Goal: Information Seeking & Learning: Learn about a topic

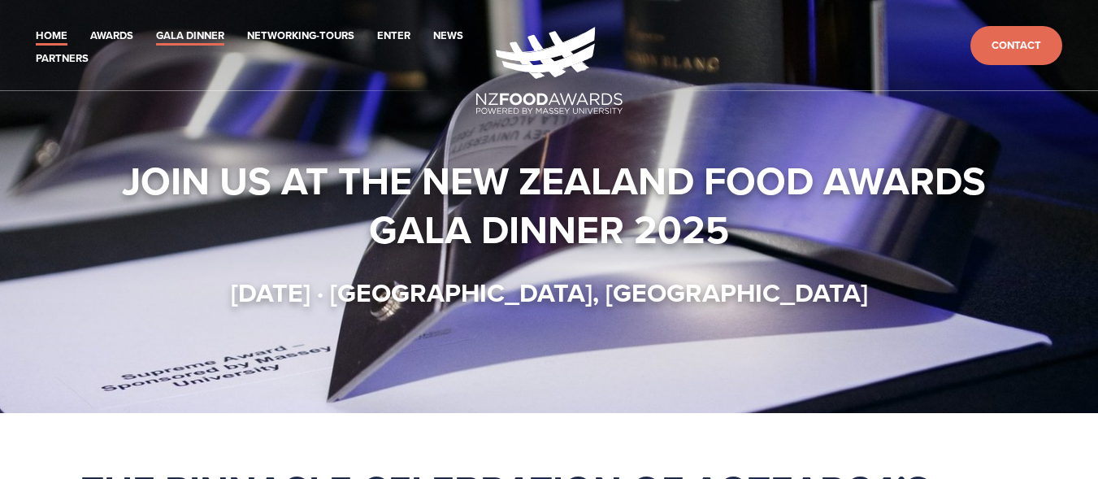
click at [204, 35] on link "Gala Dinner" at bounding box center [190, 36] width 68 height 19
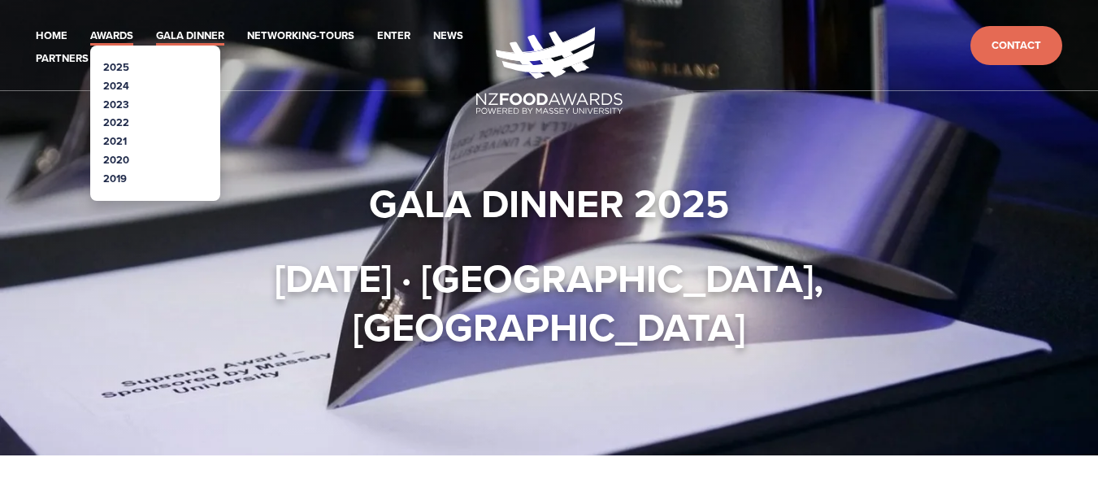
click at [111, 31] on link "Awards" at bounding box center [111, 36] width 43 height 19
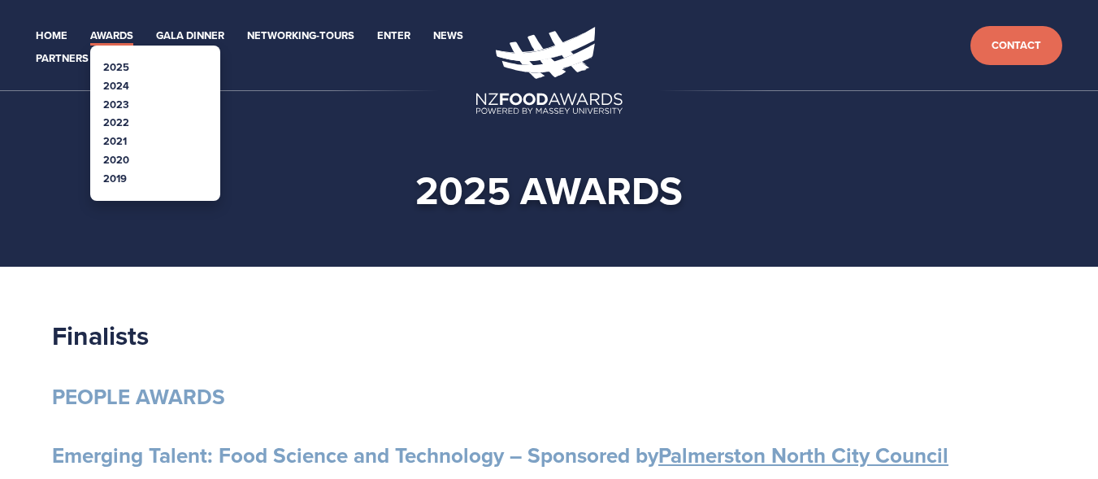
click at [129, 88] on li "2024" at bounding box center [155, 86] width 104 height 19
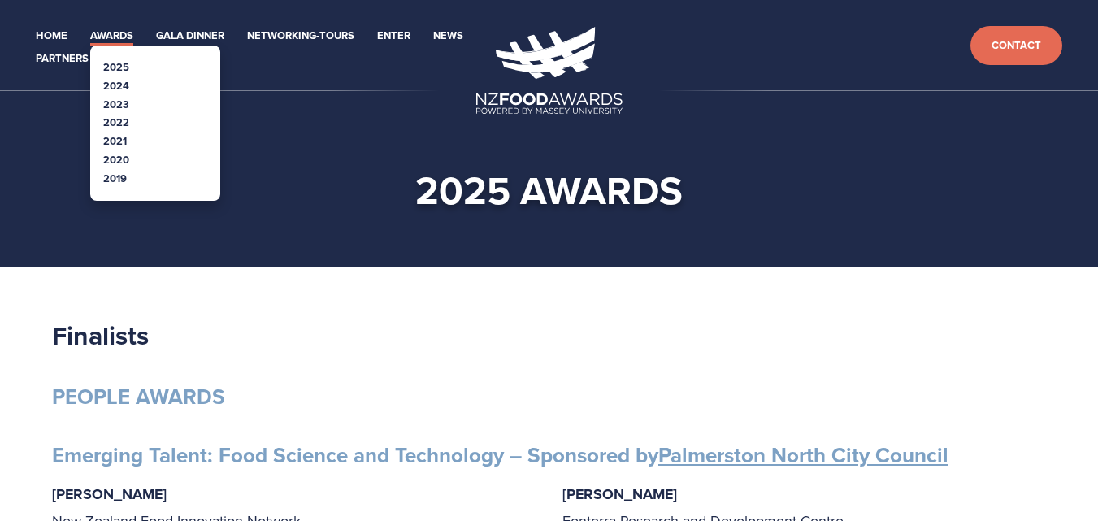
click at [120, 31] on link "Awards" at bounding box center [111, 36] width 43 height 19
click at [132, 31] on ul "Home Awards 2025 2024 2023 2022 Enter" at bounding box center [251, 46] width 450 height 46
click at [112, 85] on link "2024" at bounding box center [116, 85] width 26 height 15
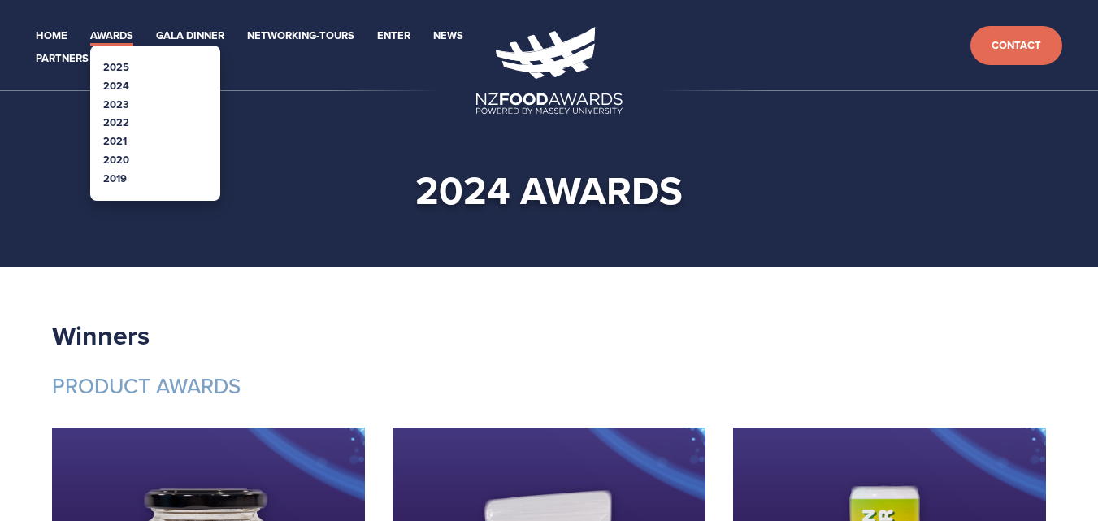
click at [108, 36] on link "Awards" at bounding box center [111, 36] width 43 height 19
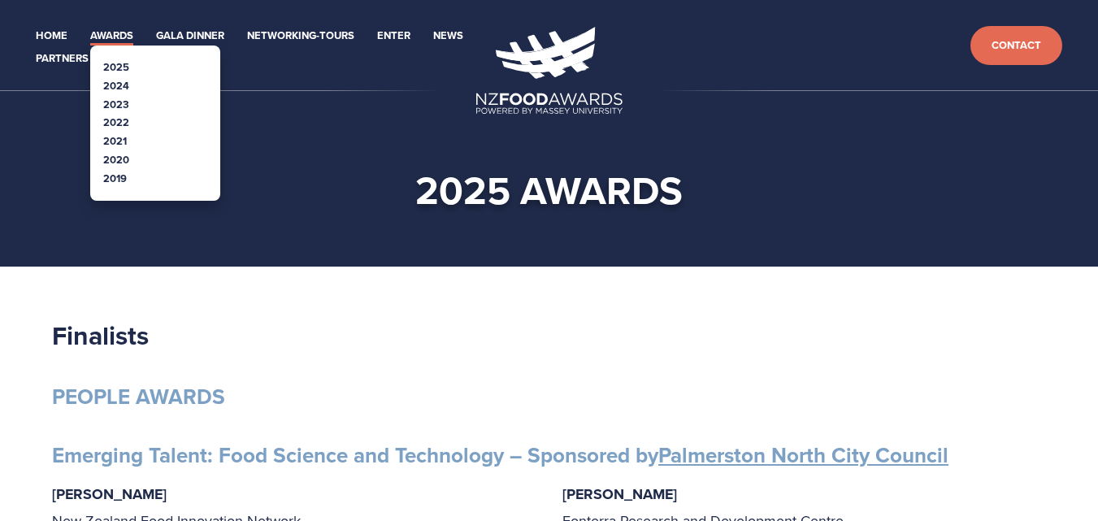
click at [128, 65] on link "2025" at bounding box center [116, 66] width 26 height 15
click at [118, 67] on link "2025" at bounding box center [116, 66] width 26 height 15
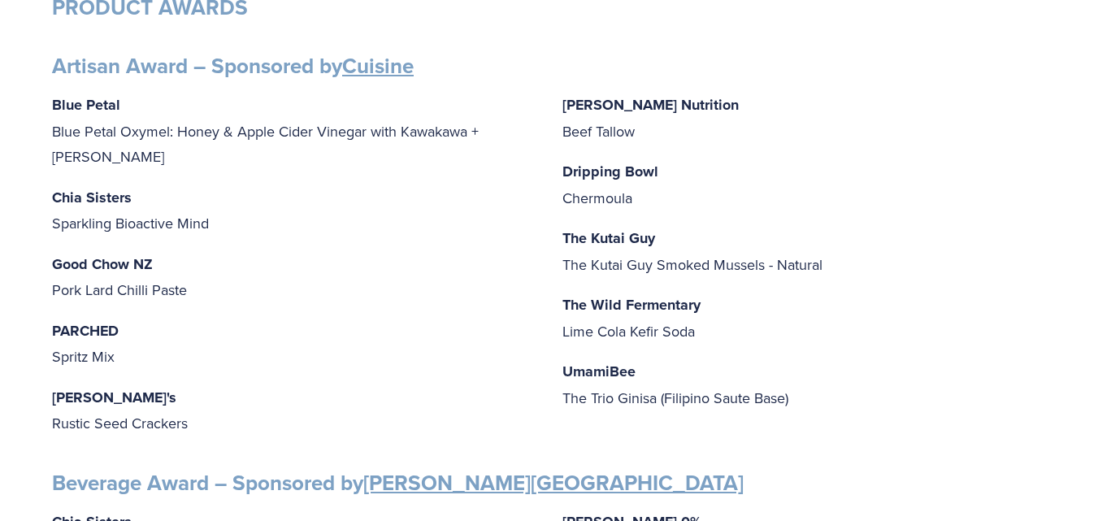
scroll to position [651, 0]
drag, startPoint x: 52, startPoint y: 170, endPoint x: 132, endPoint y: 169, distance: 79.7
click at [132, 185] on p "Chia Sisters Sparkling Bioactive Mind" at bounding box center [294, 211] width 484 height 52
copy strong "Chia Sisters"
click at [289, 252] on p "Good Chow NZ Pork Lard Chilli Paste" at bounding box center [294, 278] width 484 height 52
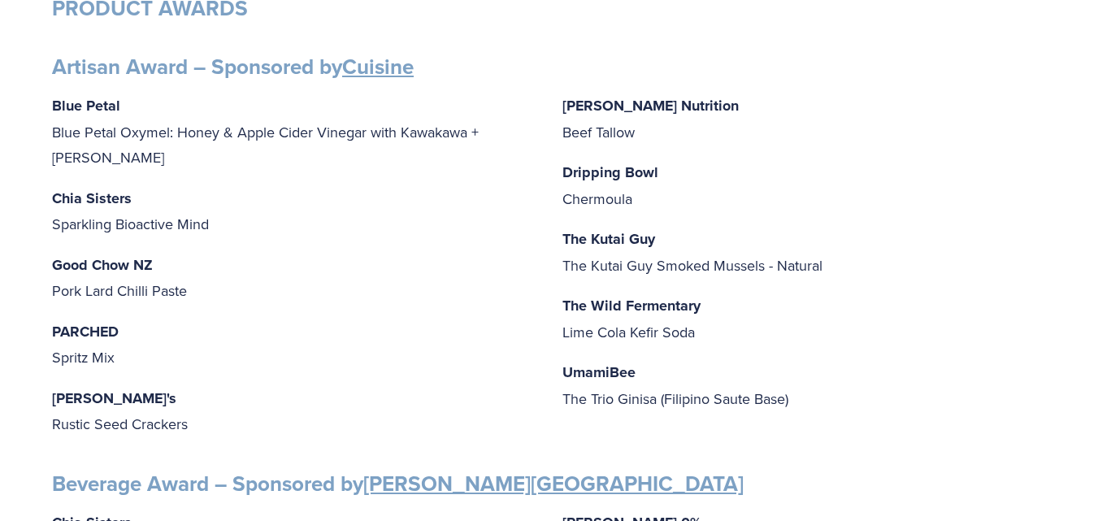
drag, startPoint x: 289, startPoint y: 249, endPoint x: 247, endPoint y: 253, distance: 42.5
click at [247, 253] on p "Good Chow NZ Pork Lard Chilli Paste" at bounding box center [294, 278] width 484 height 52
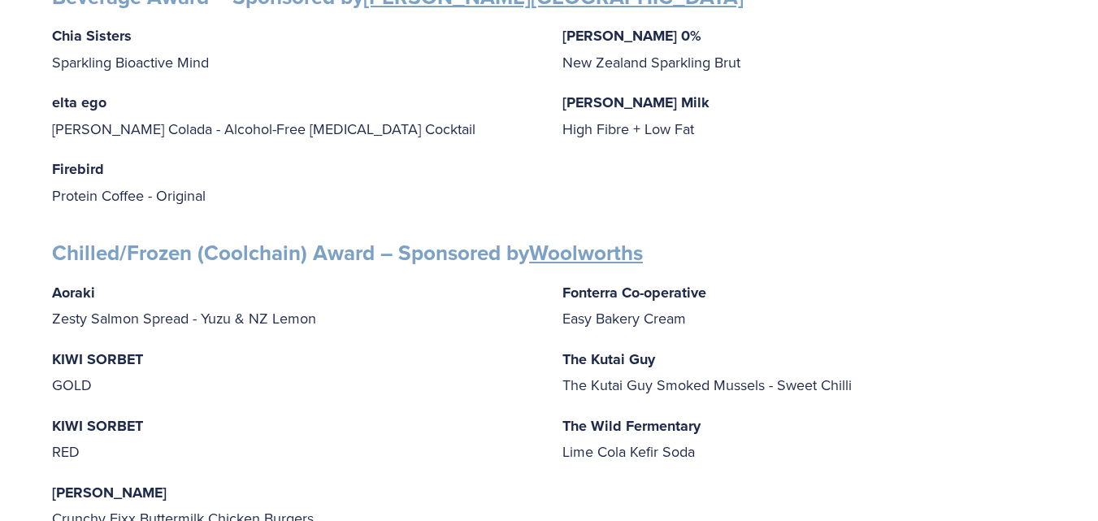
scroll to position [1139, 0]
drag, startPoint x: 50, startPoint y: 342, endPoint x: 153, endPoint y: 341, distance: 103.3
copy strong "KIWI SORBET"
click at [357, 396] on div "Aoraki Zesty Salmon Spread - Yuzu & NZ Lemon KIWI SORBET GOLD KIWI SORBET RED I…" at bounding box center [549, 405] width 994 height 252
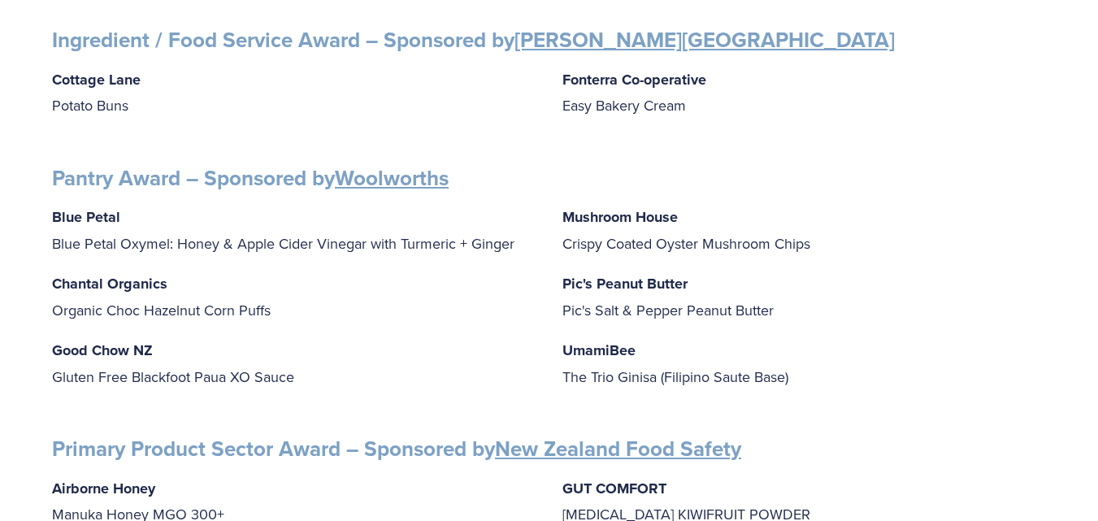
scroll to position [1931, 0]
drag, startPoint x: 563, startPoint y: 201, endPoint x: 755, endPoint y: 194, distance: 192.8
click at [755, 203] on p "Mushroom House Crispy Coated Oyster Mushroom Chips" at bounding box center [805, 229] width 484 height 52
copy strong "Mushroom House"
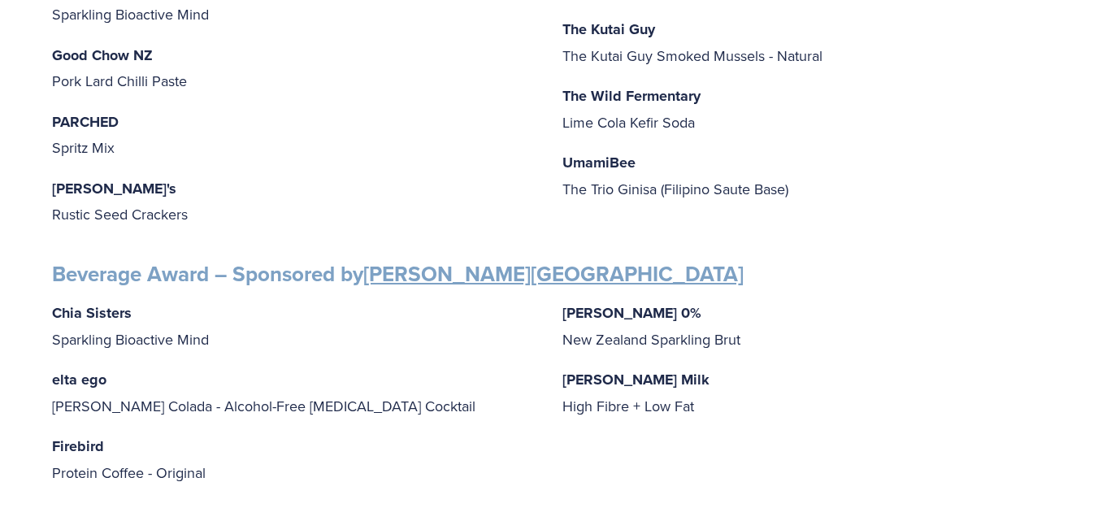
scroll to position [858, 0]
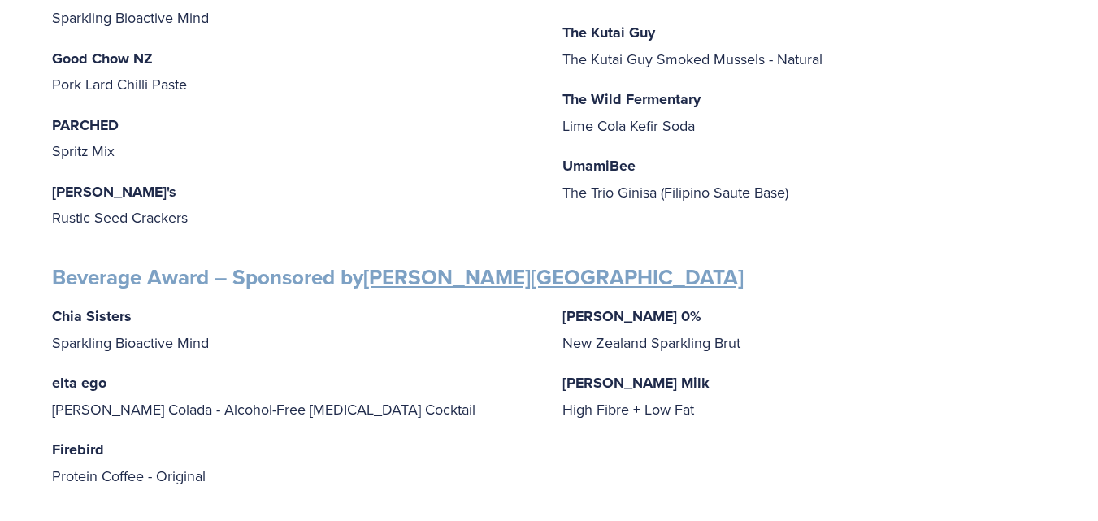
click at [285, 123] on p "PARCHED Spritz Mix" at bounding box center [294, 138] width 484 height 52
click at [324, 130] on p "PARCHED Spritz Mix" at bounding box center [294, 138] width 484 height 52
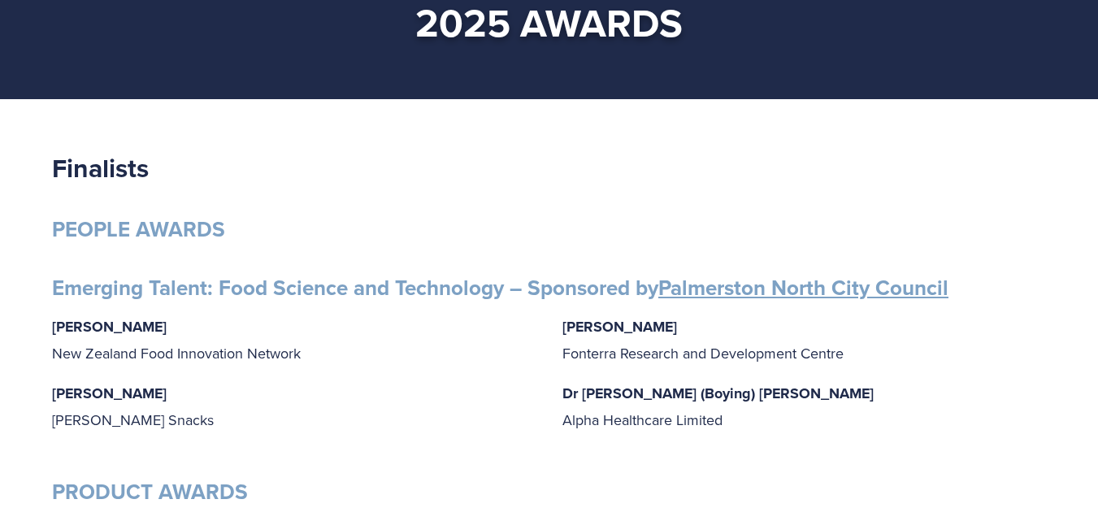
scroll to position [0, 0]
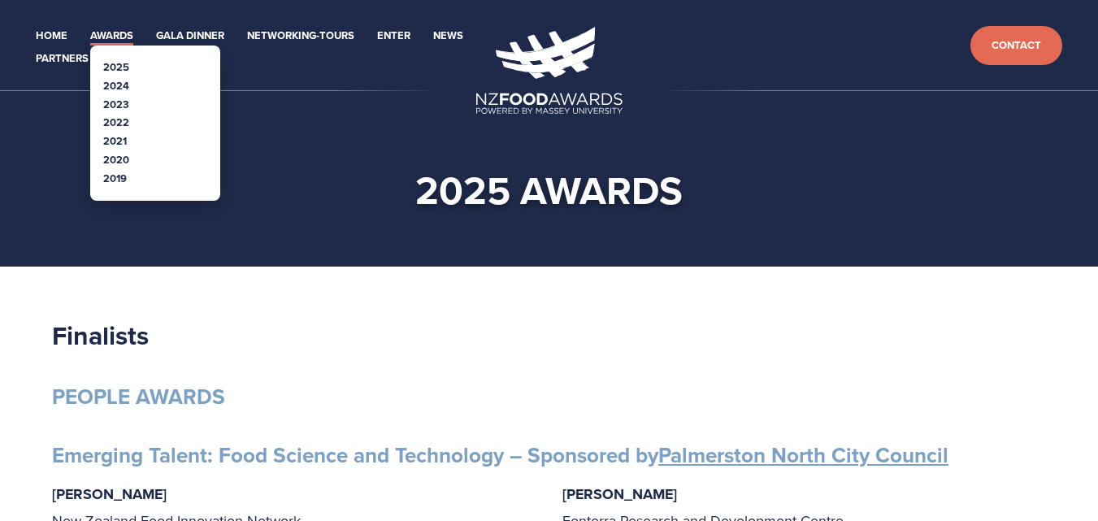
click at [107, 33] on link "Awards" at bounding box center [111, 36] width 43 height 19
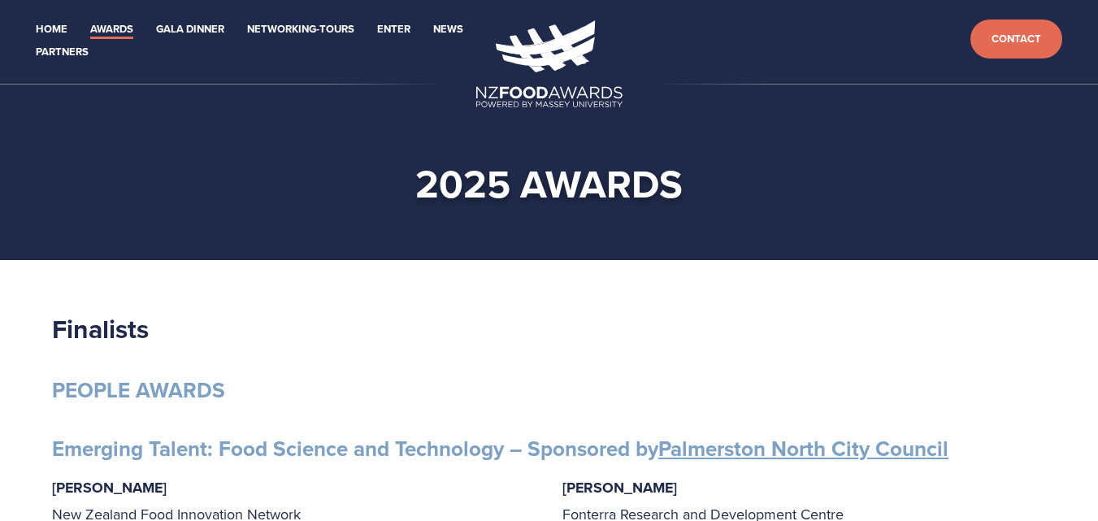
scroll to position [2, 0]
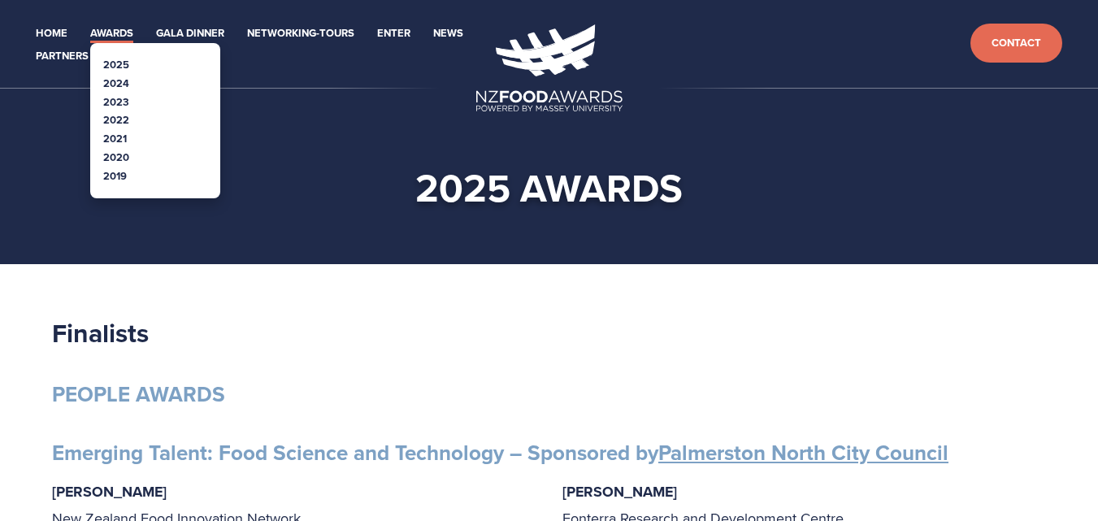
click at [92, 22] on li "Awards 2025 2024 2023 2022" at bounding box center [111, 31] width 43 height 23
click at [113, 83] on link "2024" at bounding box center [116, 83] width 26 height 15
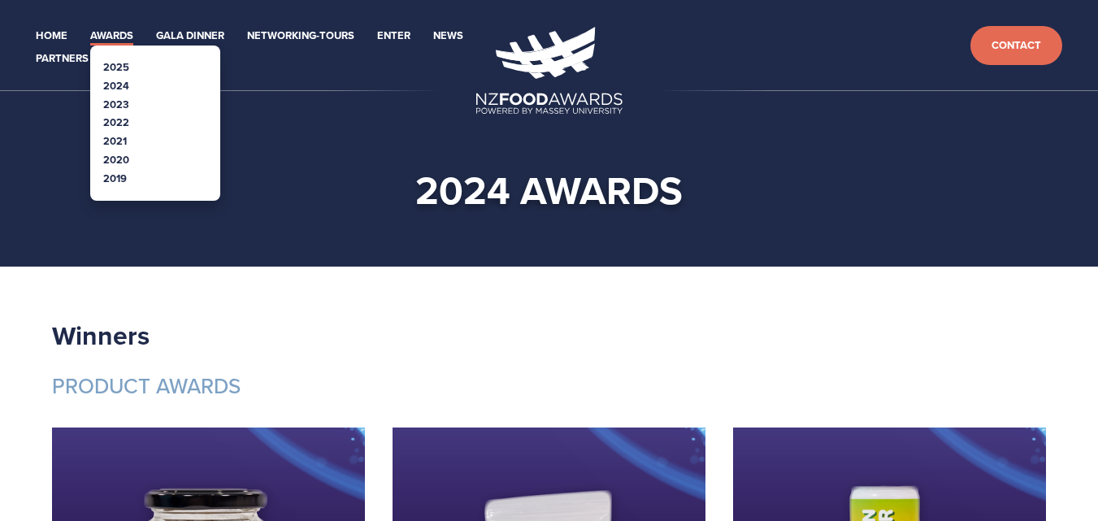
click at [99, 41] on link "Awards" at bounding box center [111, 36] width 43 height 19
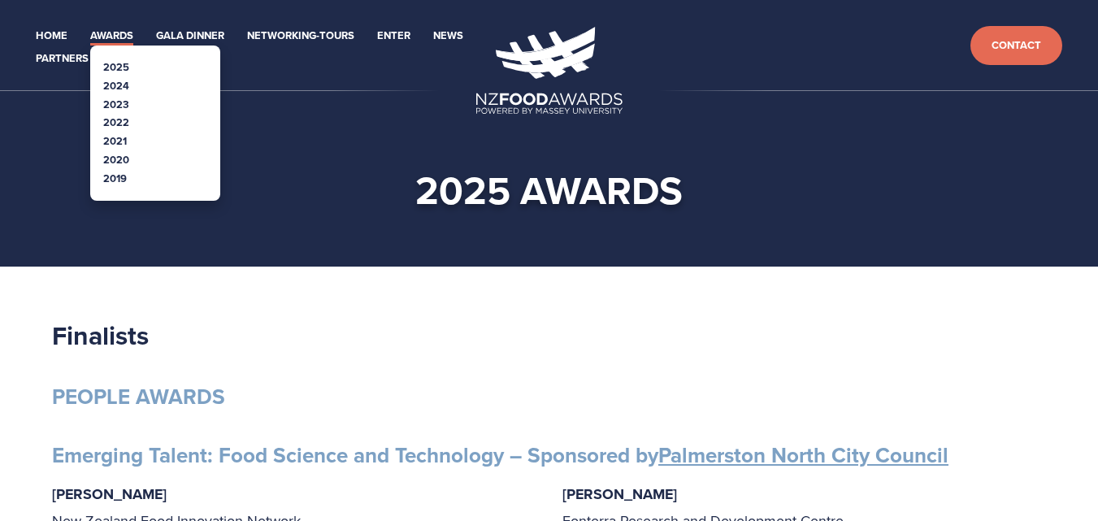
click at [119, 23] on li "Awards 2025 2024 2023 2022" at bounding box center [111, 34] width 43 height 23
click at [130, 111] on li "2023" at bounding box center [155, 105] width 104 height 19
click at [124, 99] on link "2023" at bounding box center [116, 104] width 26 height 15
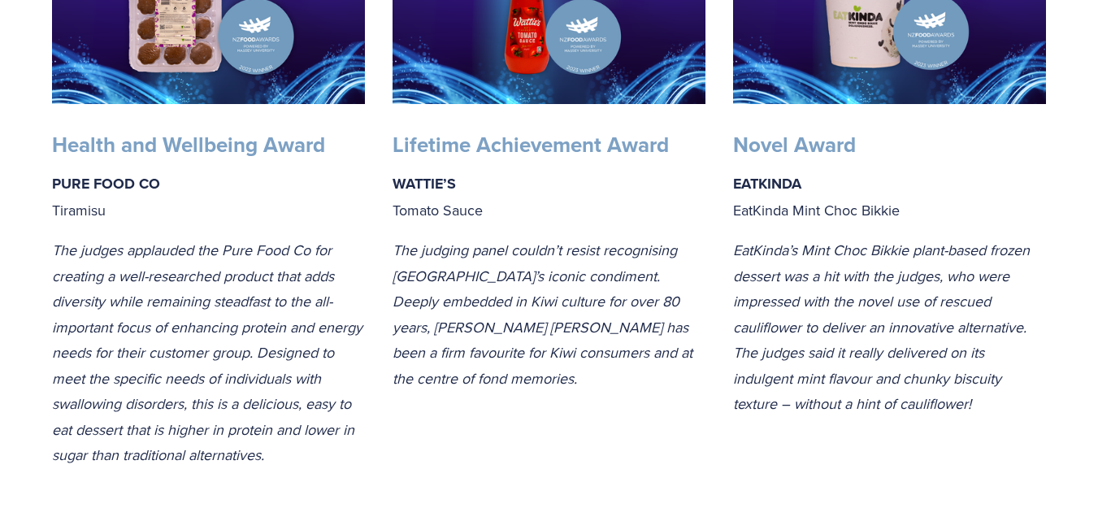
scroll to position [1713, 0]
